Goal: Transaction & Acquisition: Purchase product/service

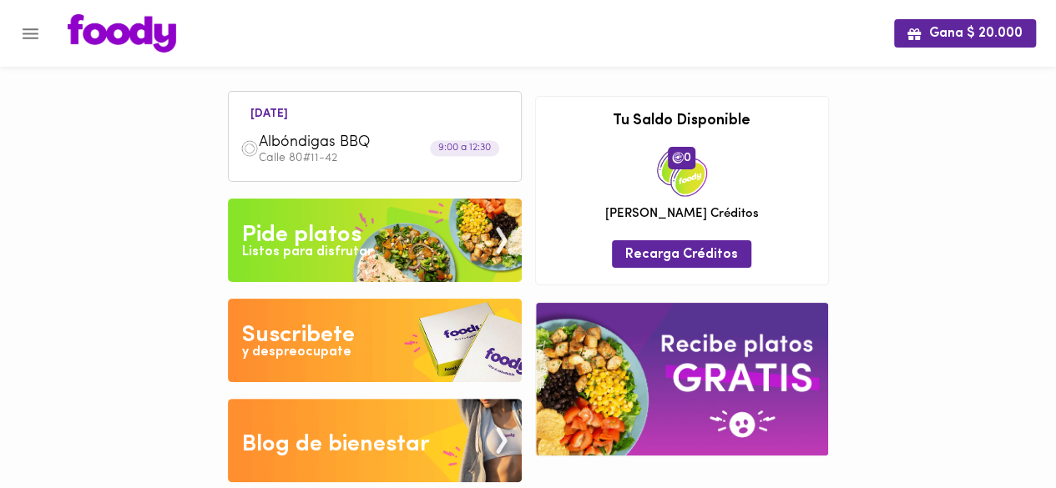
click at [30, 32] on icon "Menu" at bounding box center [30, 33] width 21 height 21
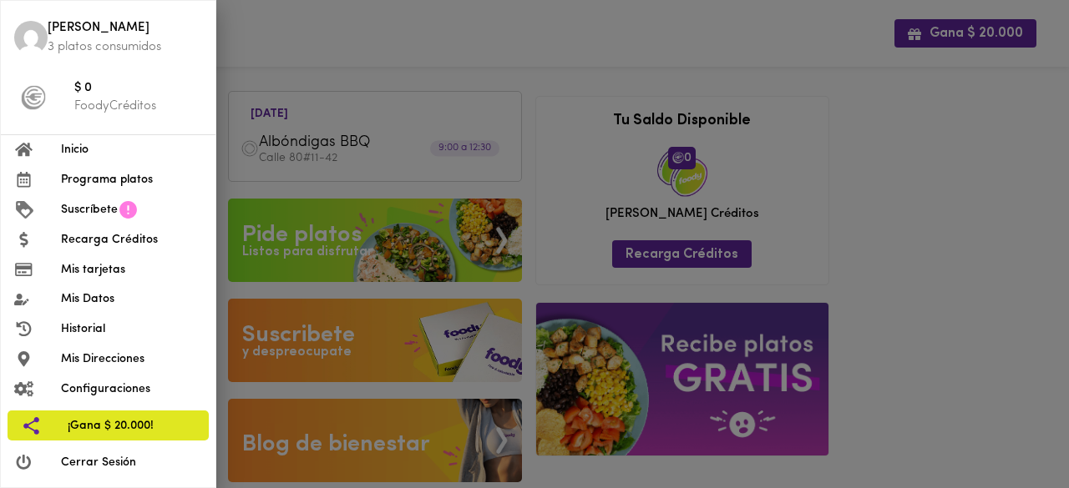
click at [119, 178] on span "Programa platos" at bounding box center [131, 180] width 141 height 18
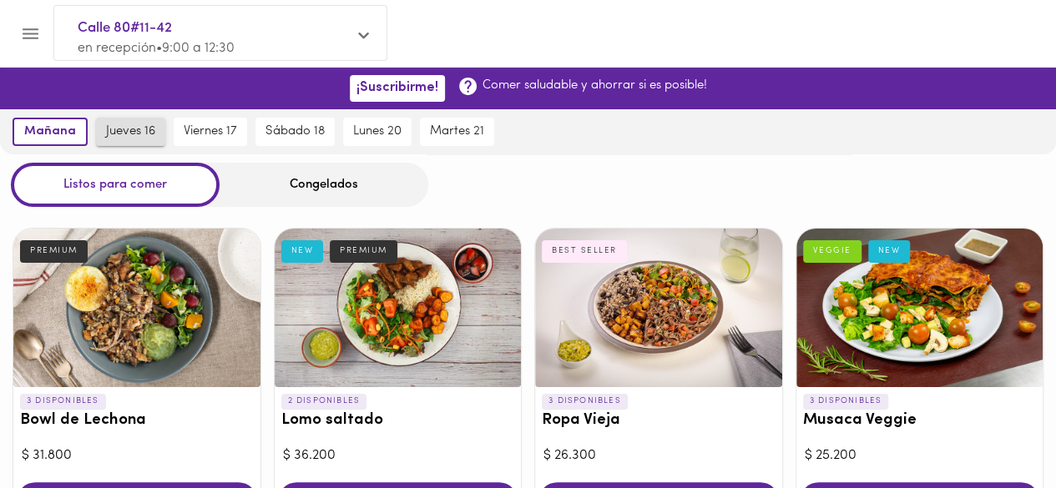
click at [132, 134] on span "jueves 16" at bounding box center [130, 131] width 49 height 15
click at [169, 268] on div at bounding box center [136, 308] width 247 height 159
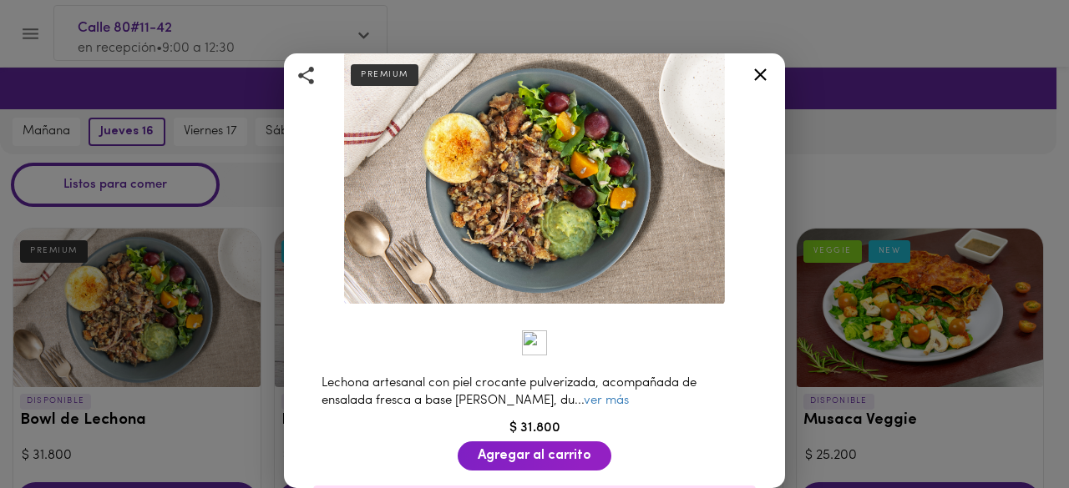
scroll to position [167, 0]
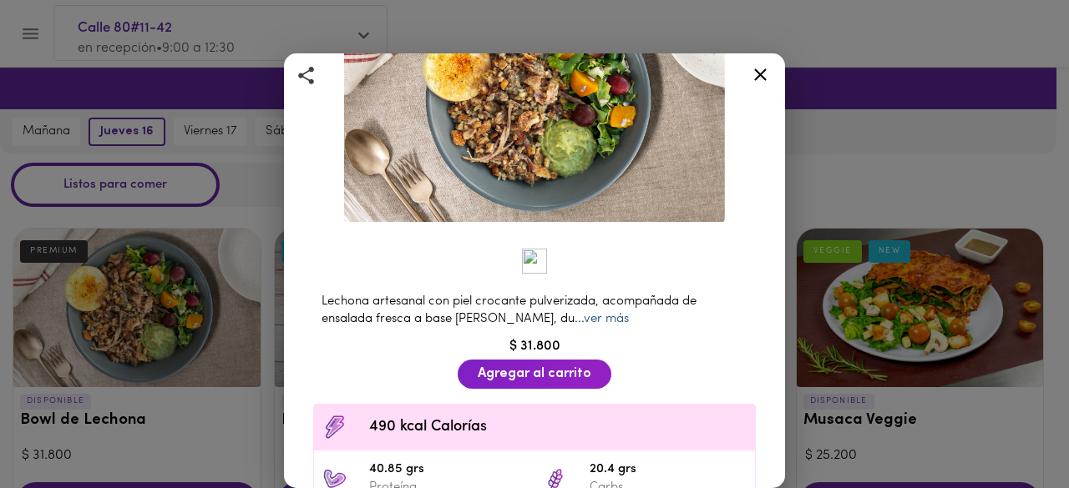
click at [584, 313] on link "ver más" at bounding box center [606, 319] width 45 height 13
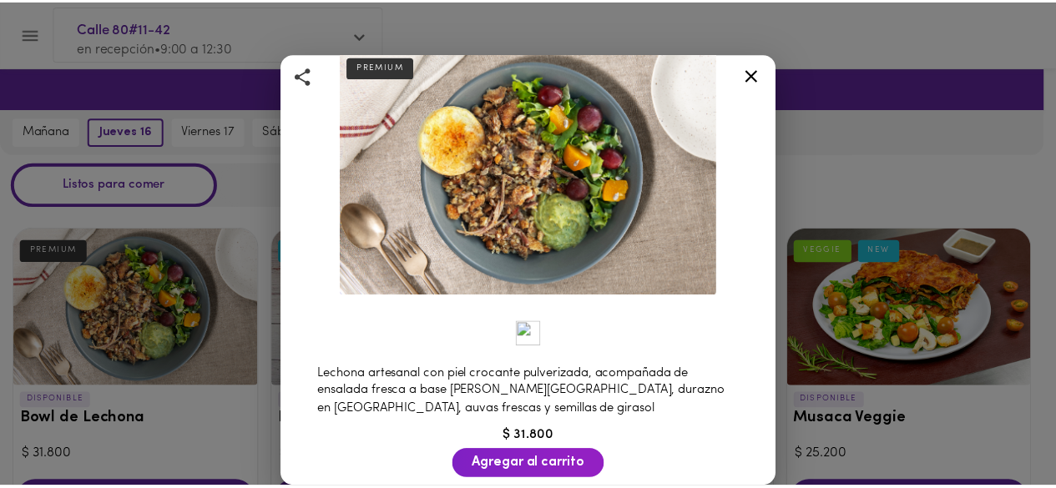
scroll to position [0, 0]
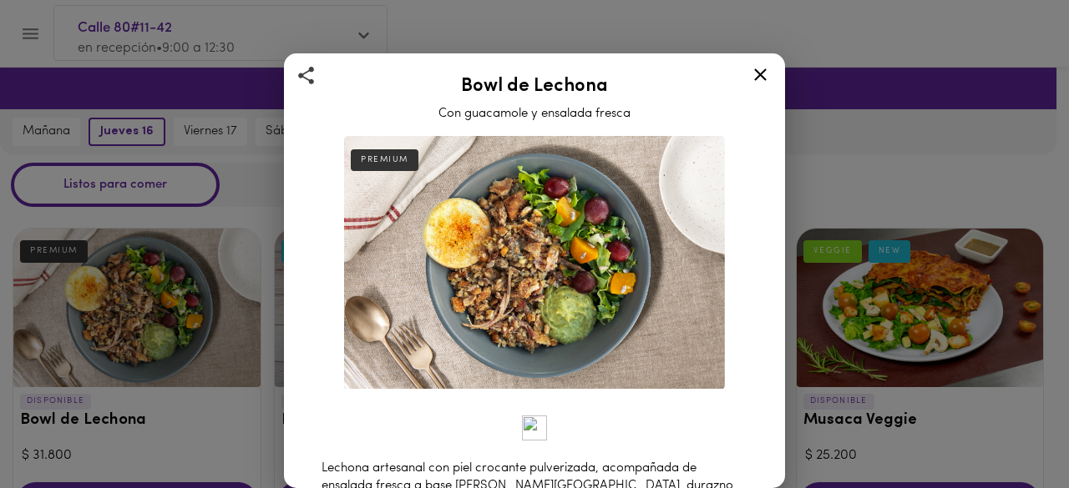
click at [757, 78] on icon at bounding box center [760, 74] width 13 height 13
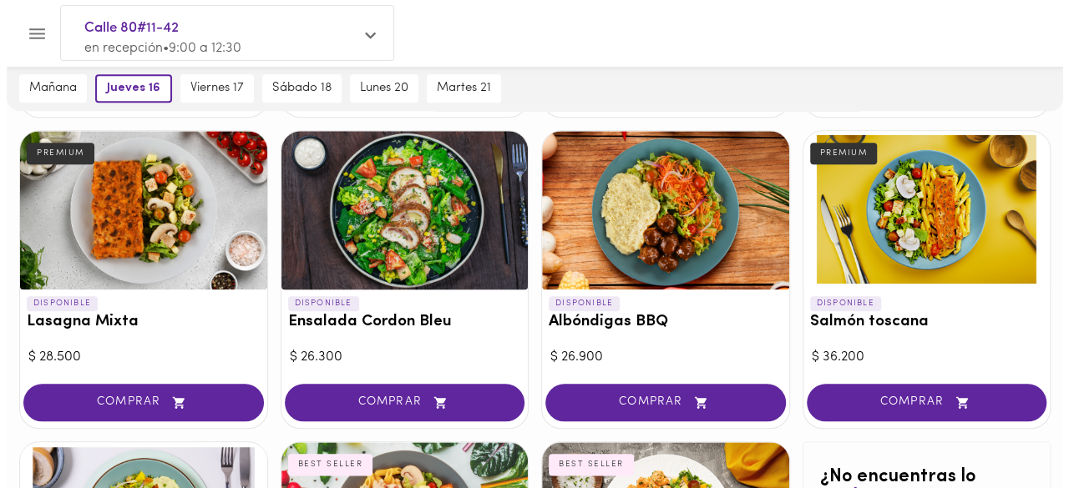
scroll to position [751, 0]
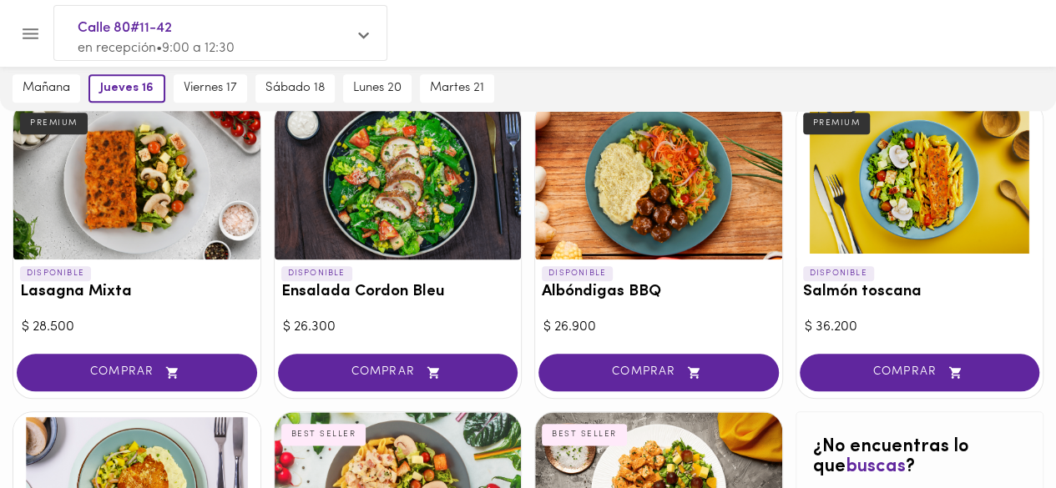
click at [155, 210] on div at bounding box center [136, 180] width 247 height 159
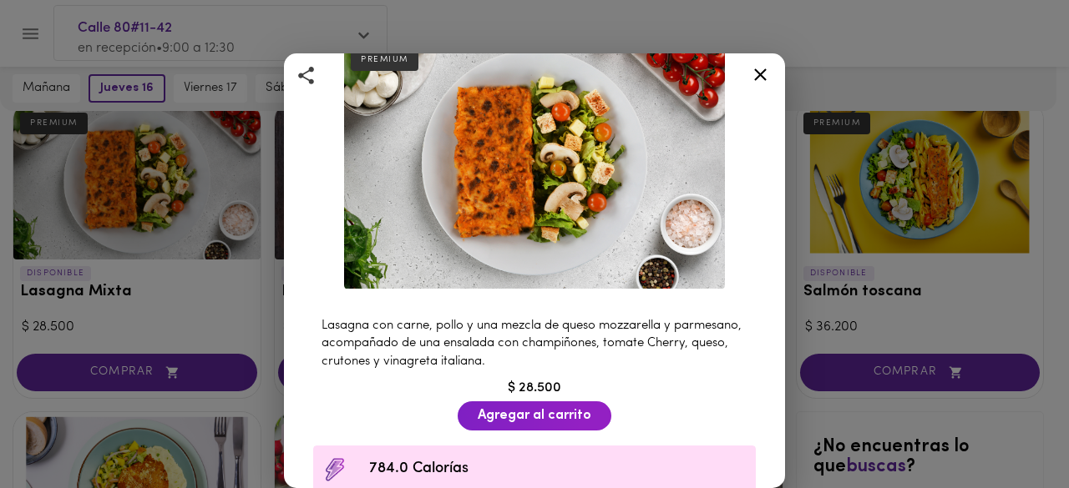
scroll to position [167, 0]
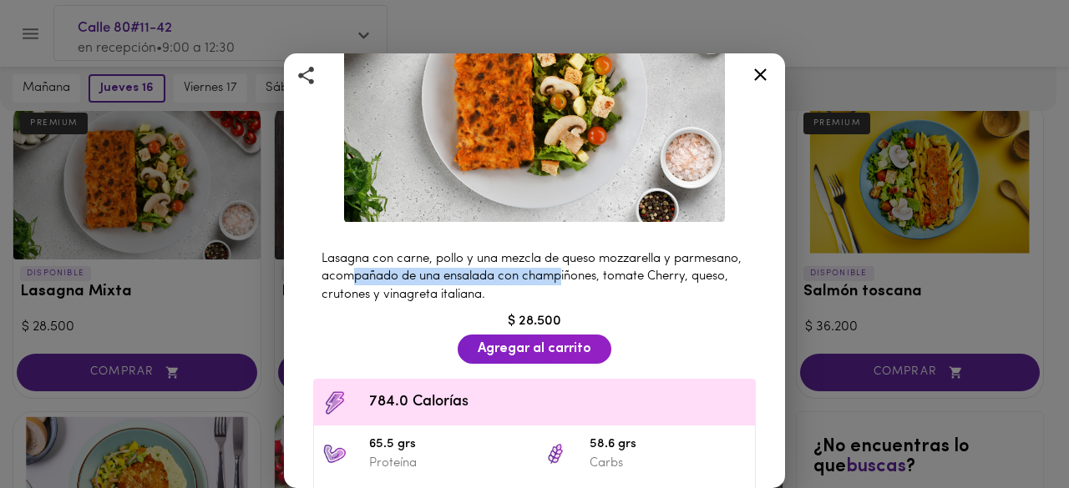
drag, startPoint x: 411, startPoint y: 263, endPoint x: 634, endPoint y: 273, distance: 223.1
click at [634, 273] on span "Lasagna con carne, pollo y una mezcla de queso mozzarella y parmesano, acompaña…" at bounding box center [531, 277] width 420 height 48
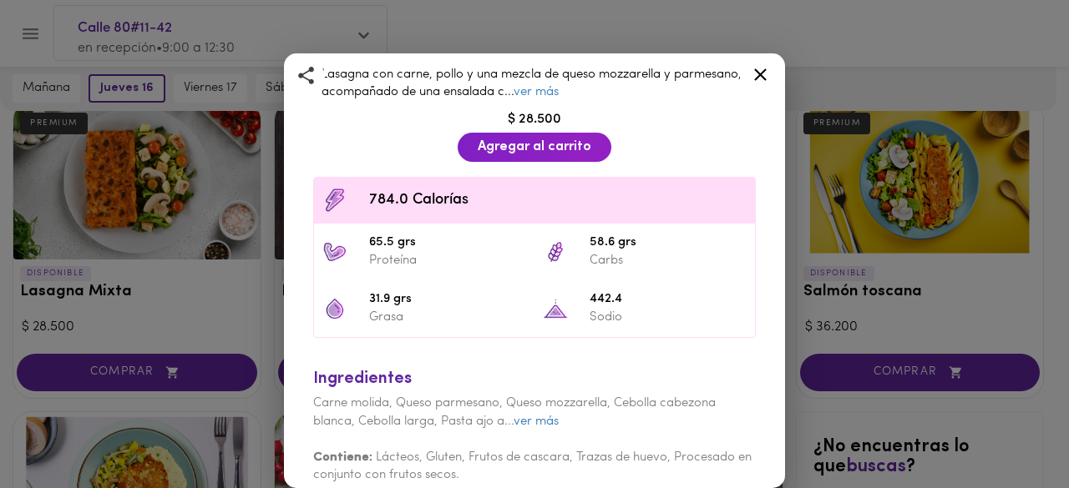
scroll to position [361, 0]
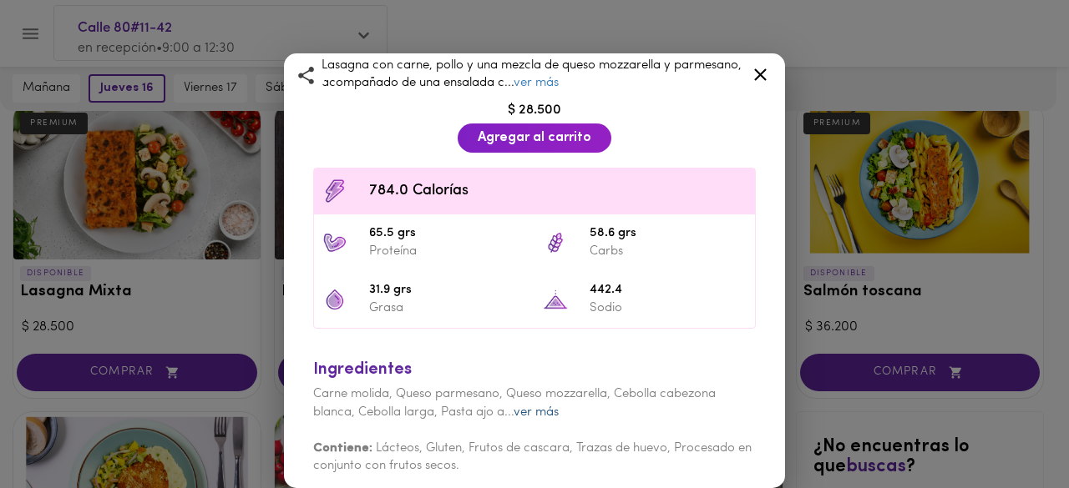
click at [533, 407] on link "ver más" at bounding box center [535, 413] width 45 height 13
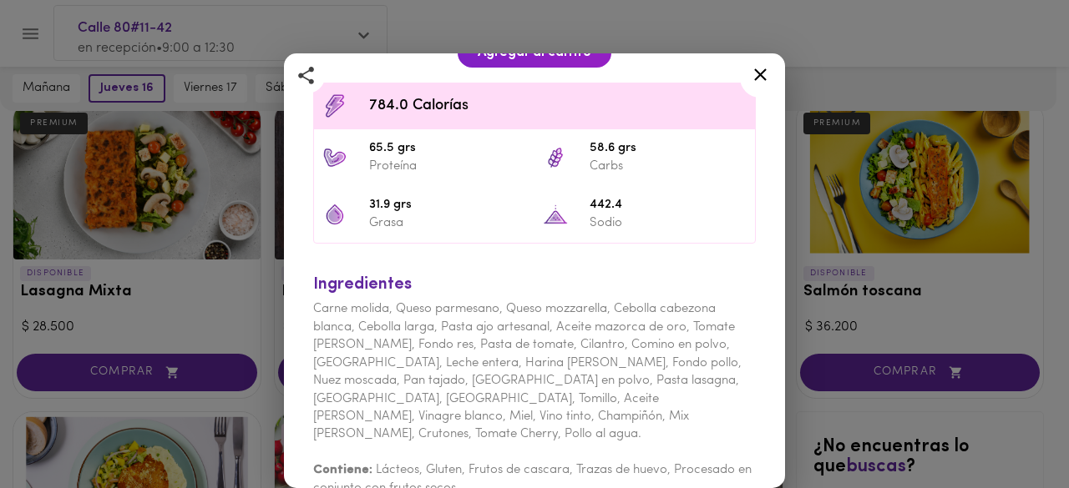
scroll to position [451, 0]
